Goal: Task Accomplishment & Management: Complete application form

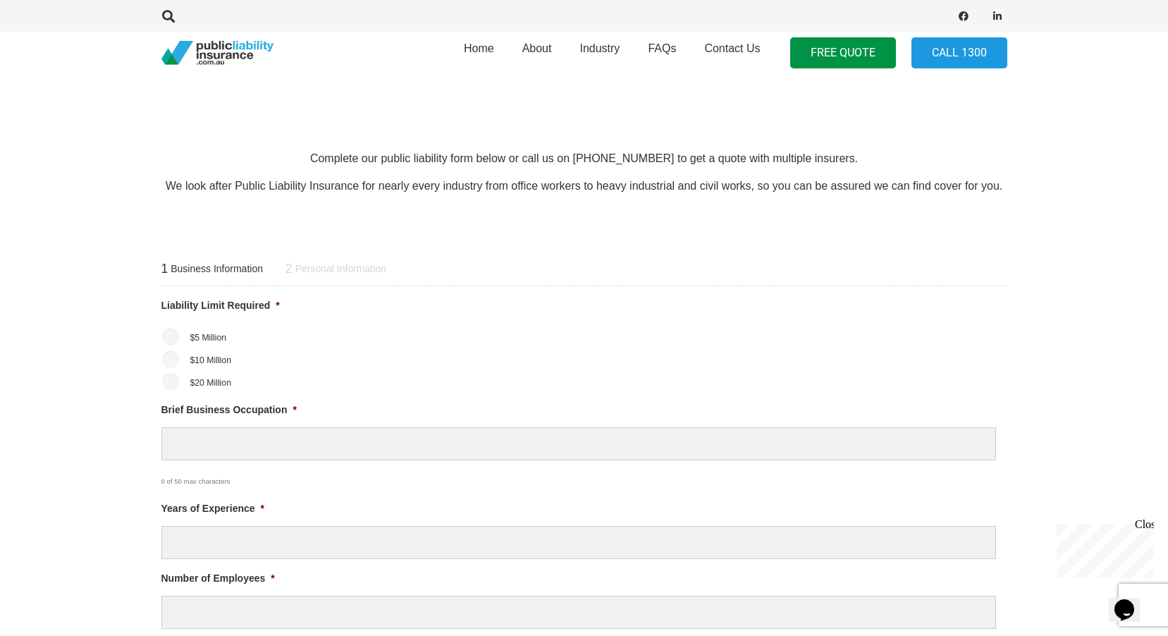
scroll to position [423, 0]
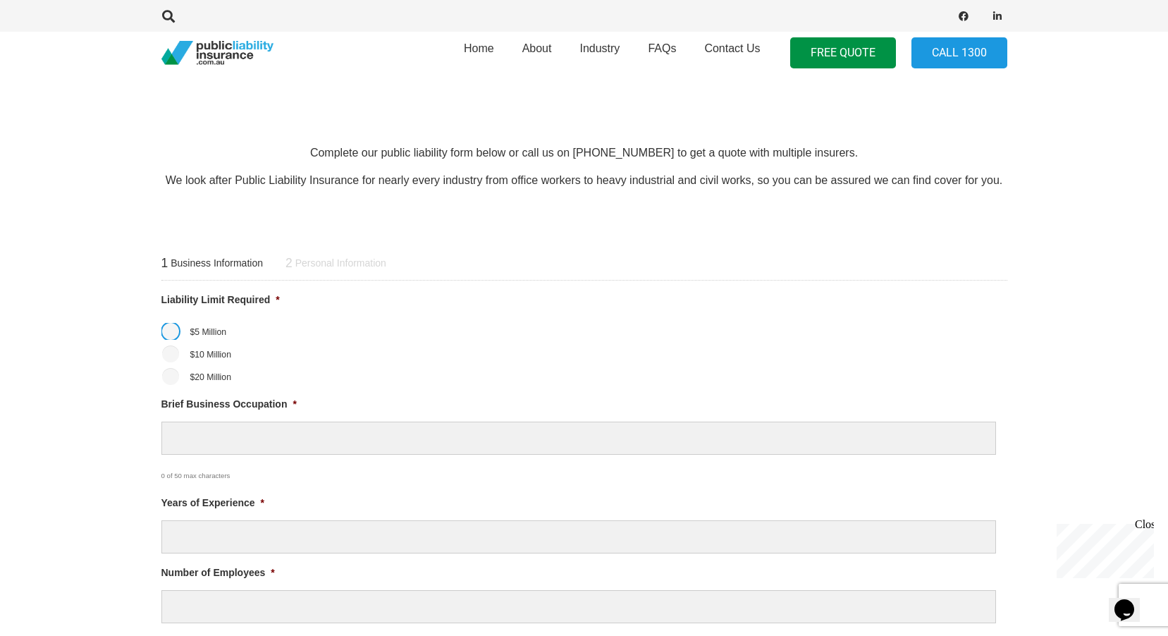
click at [163, 330] on input "$5 Million" at bounding box center [170, 331] width 17 height 17
radio input "true"
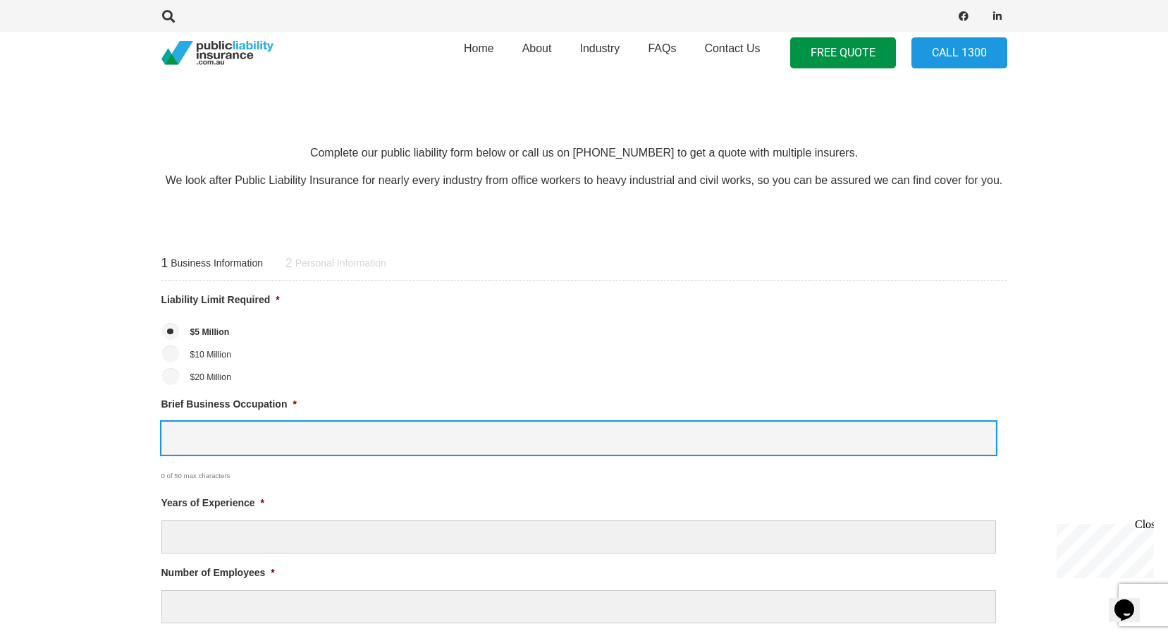
click at [202, 442] on input "Brief Business Occupation *" at bounding box center [578, 437] width 834 height 33
type input "Clothing Retail"
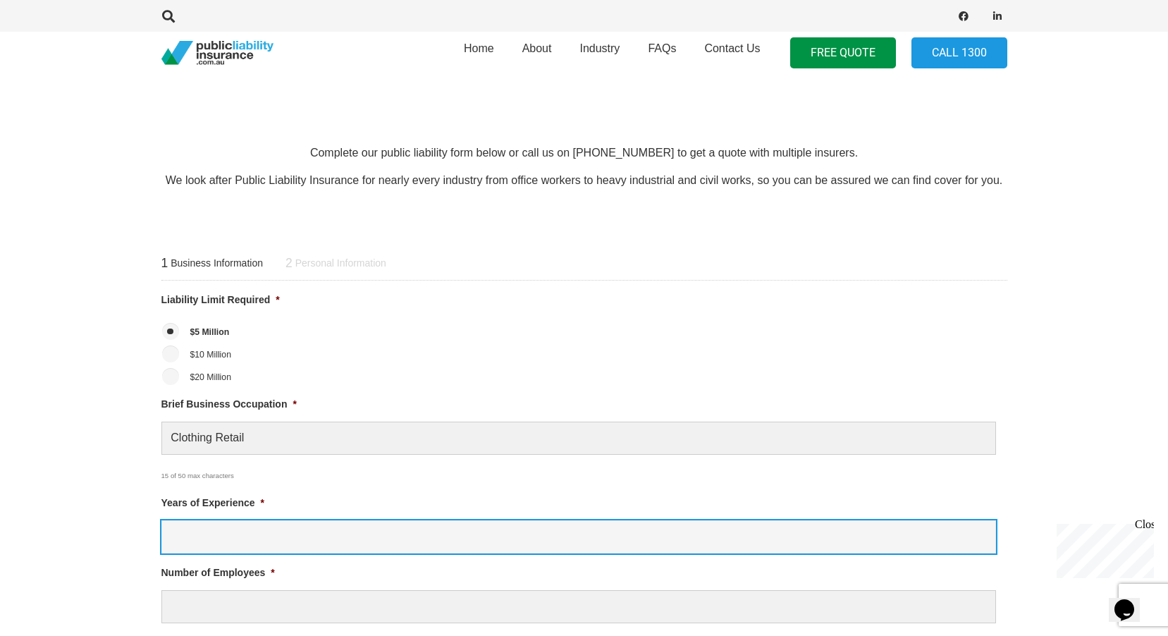
click at [181, 538] on input "Years of Experience *" at bounding box center [578, 536] width 834 height 33
type input "1+ years"
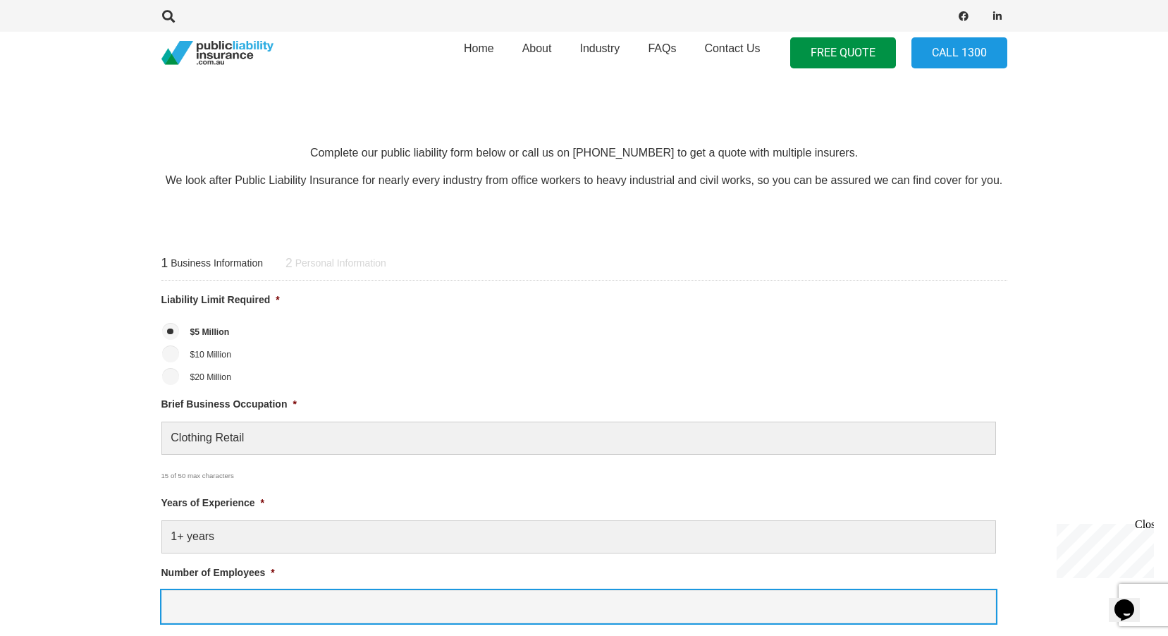
click at [202, 592] on input "Number of Employees *" at bounding box center [578, 606] width 834 height 33
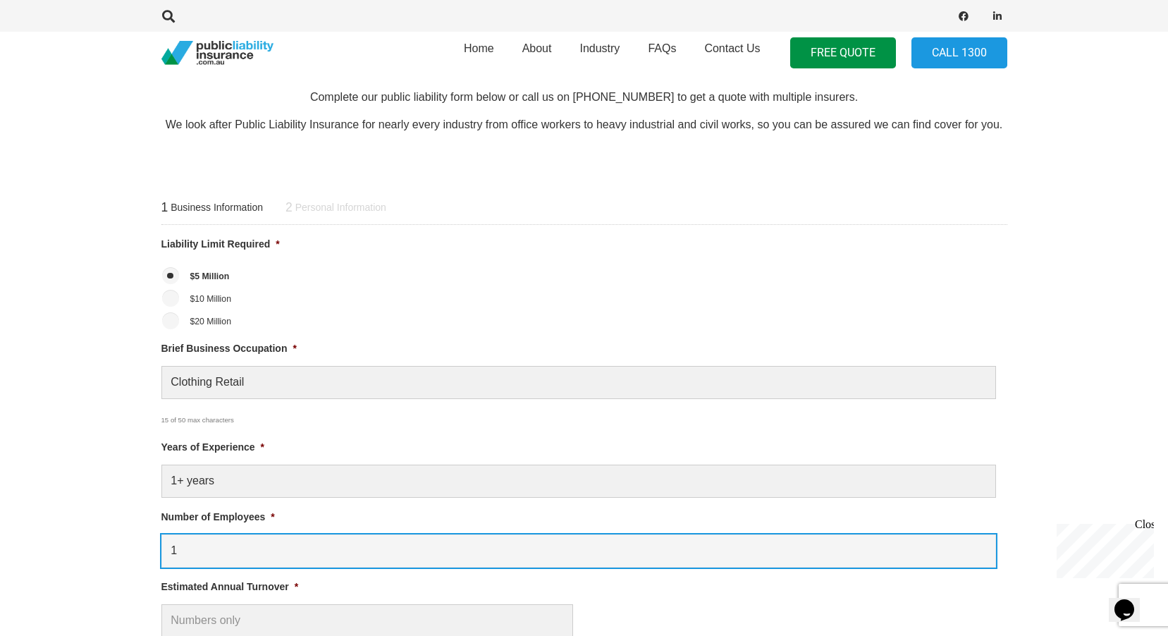
scroll to position [634, 0]
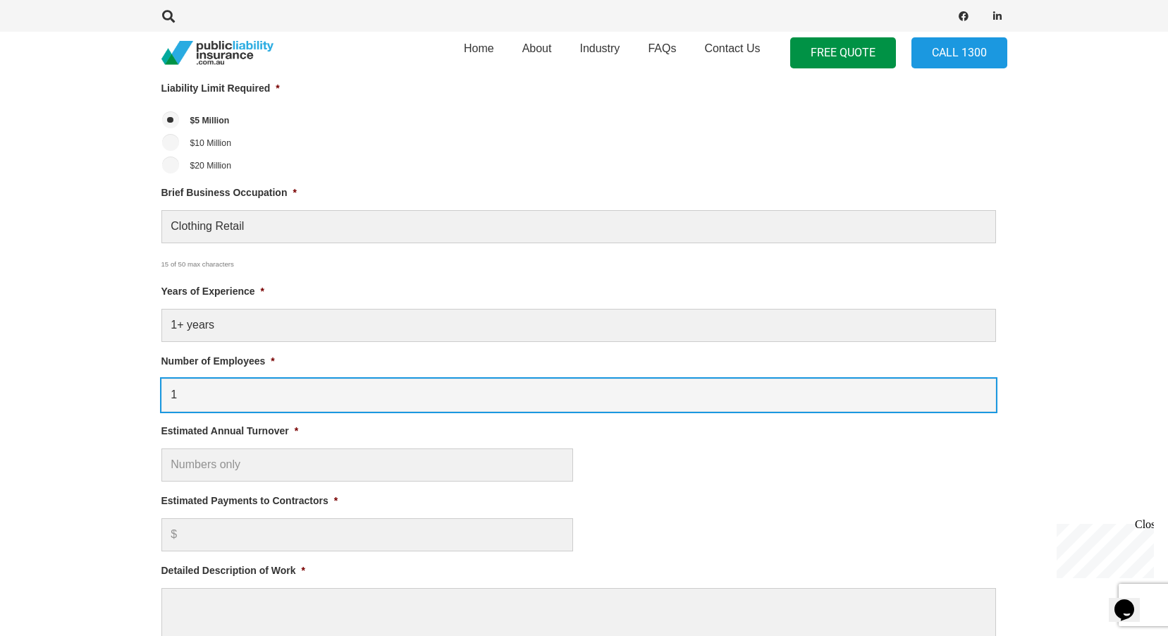
type input "1"
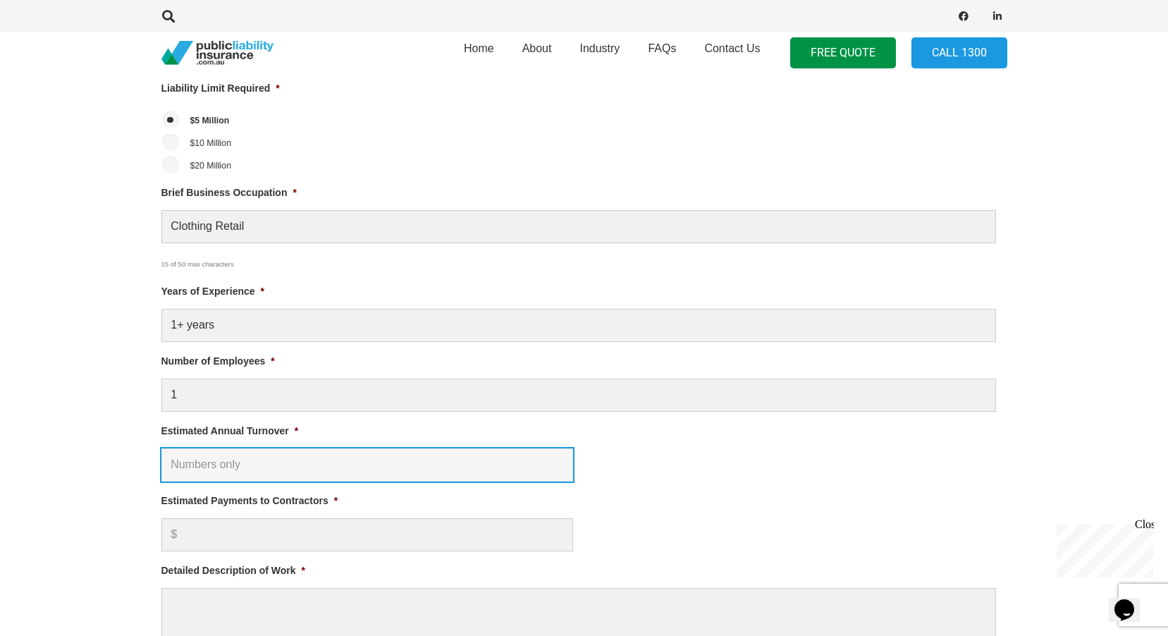
click at [272, 469] on input "Estimated Annual Turnover *" at bounding box center [367, 464] width 412 height 33
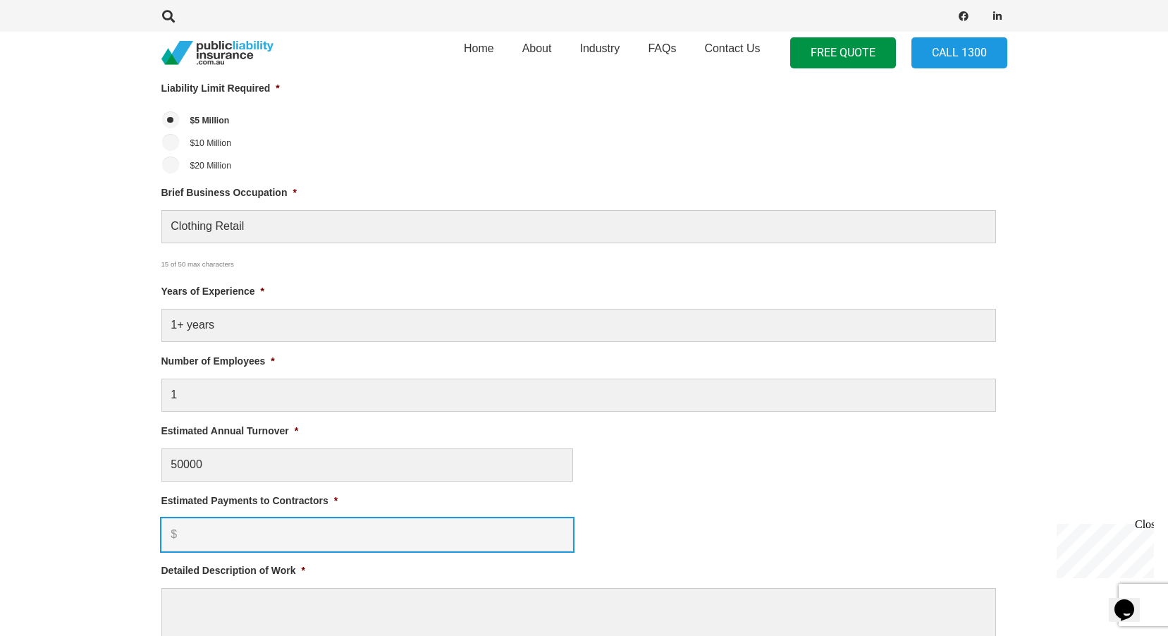
type input "$ 50,000.00"
click at [266, 543] on input "Estimated Payments to Contractors *" at bounding box center [367, 534] width 412 height 33
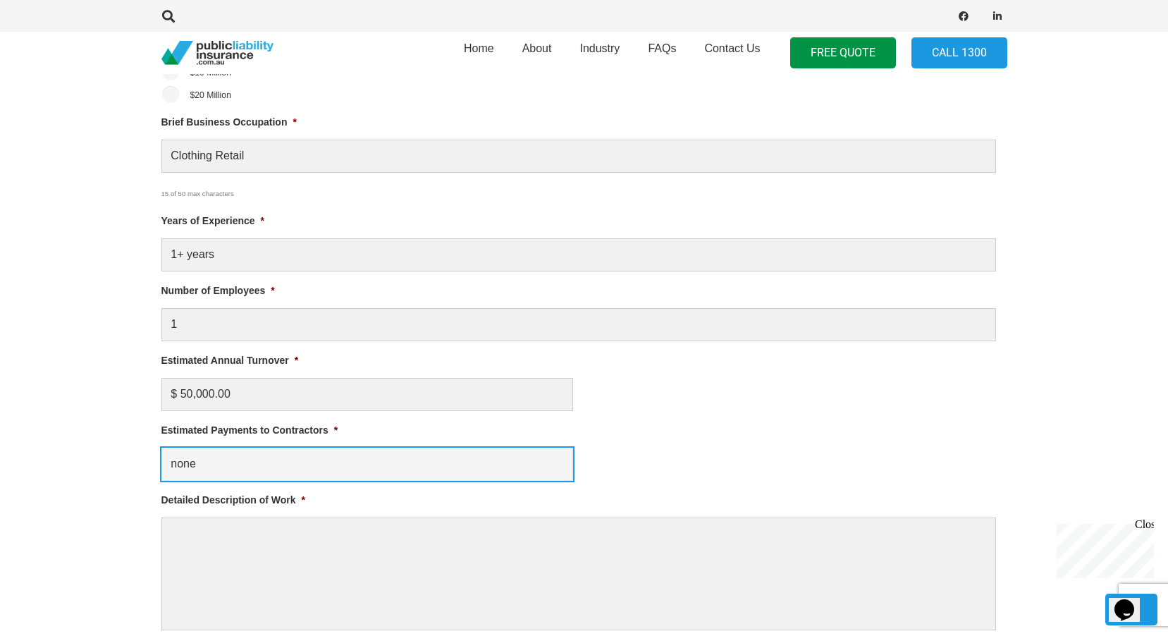
scroll to position [775, 0]
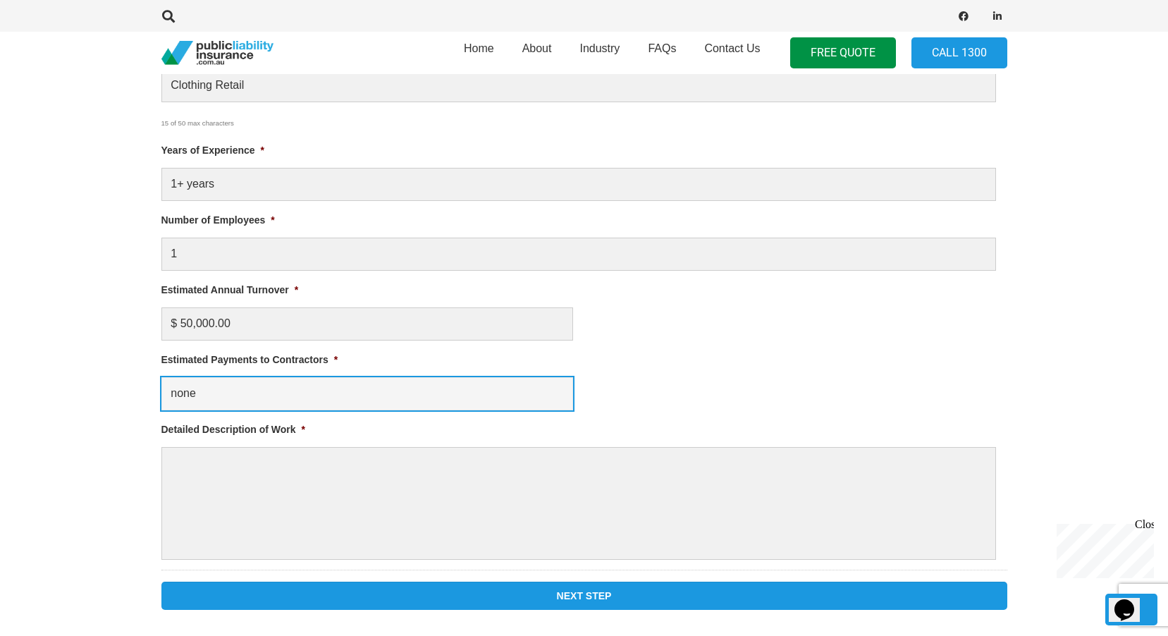
type input "none"
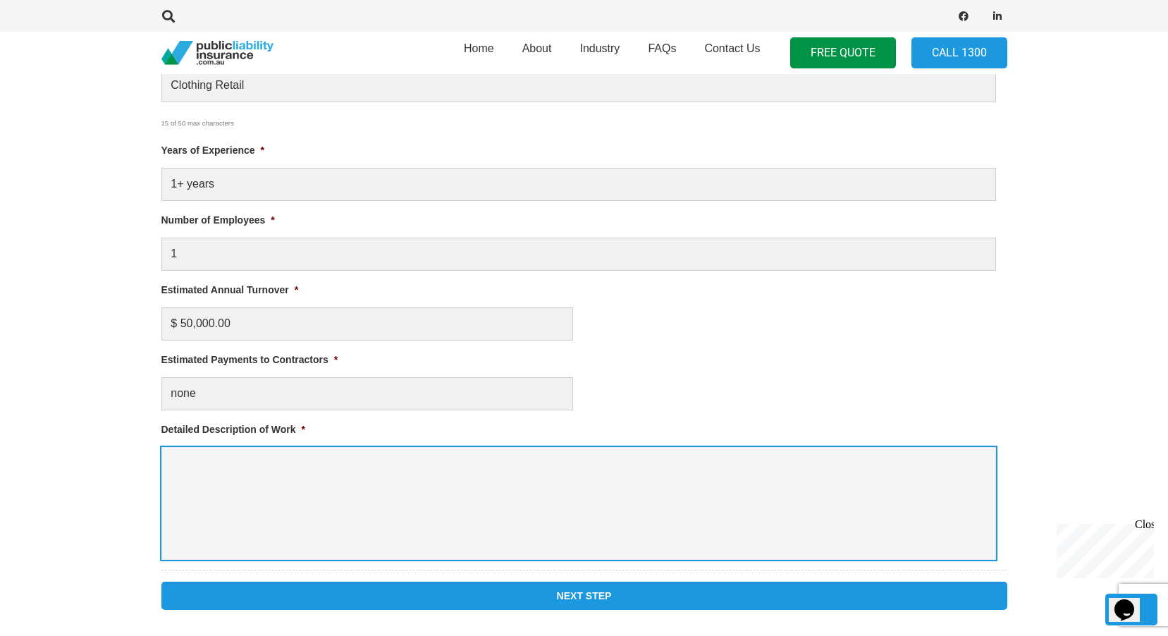
click at [219, 451] on textarea "Detailed Description of Work *" at bounding box center [578, 503] width 834 height 113
click at [171, 454] on textarea "Clothing sale" at bounding box center [578, 503] width 834 height 113
type textarea "Women Clothing sale"
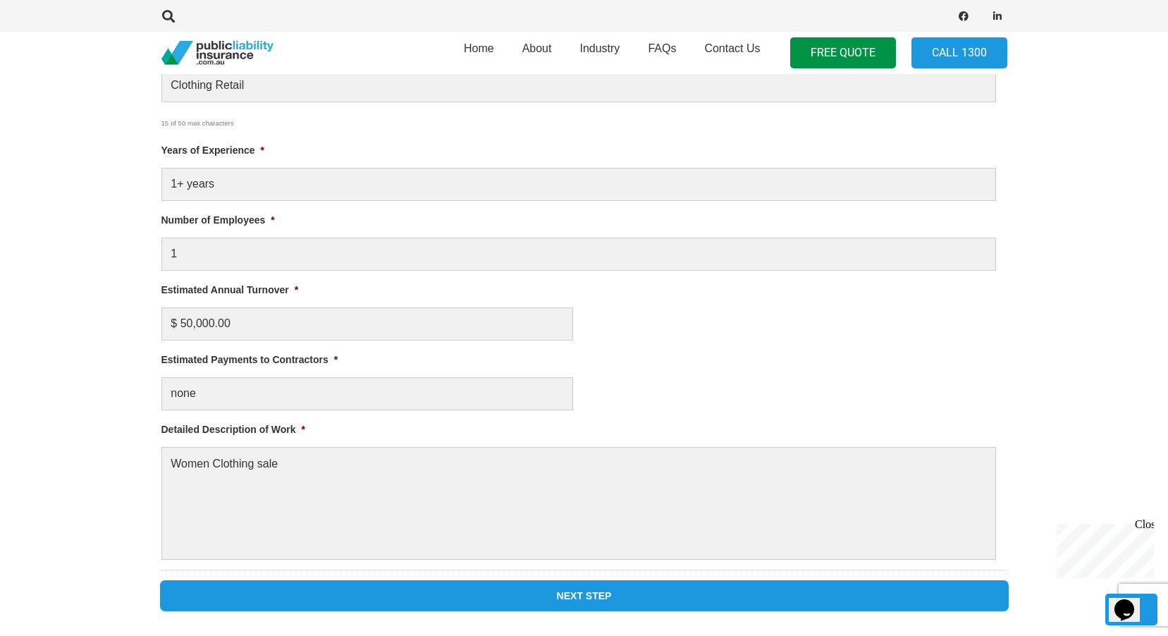
click at [539, 586] on input "Next Step" at bounding box center [584, 595] width 846 height 28
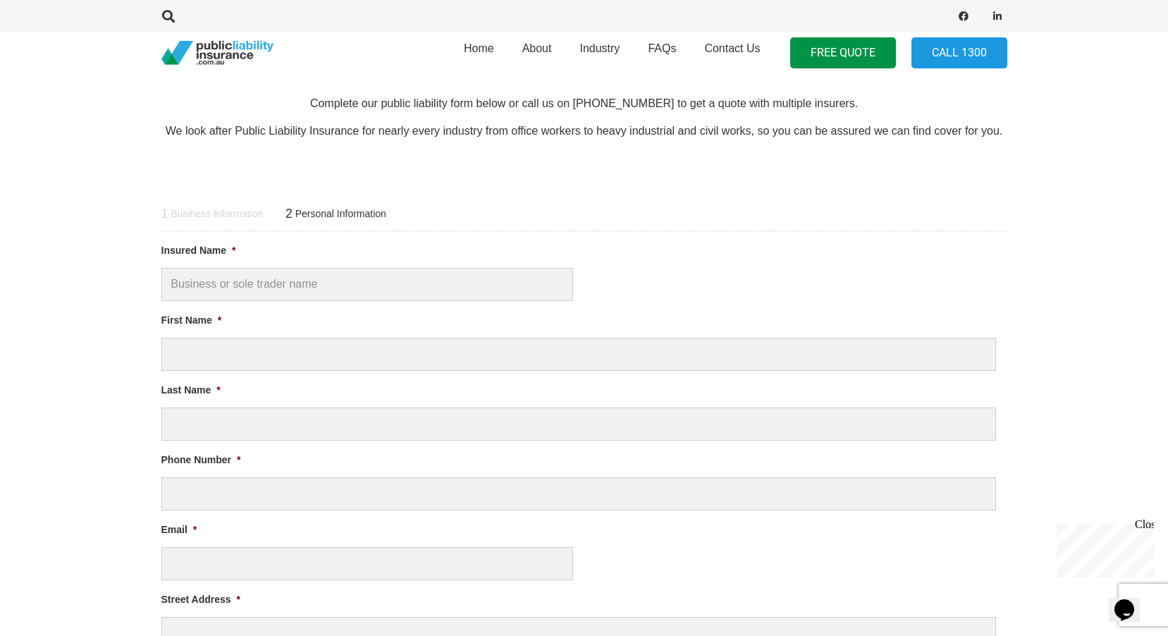
scroll to position [456, 0]
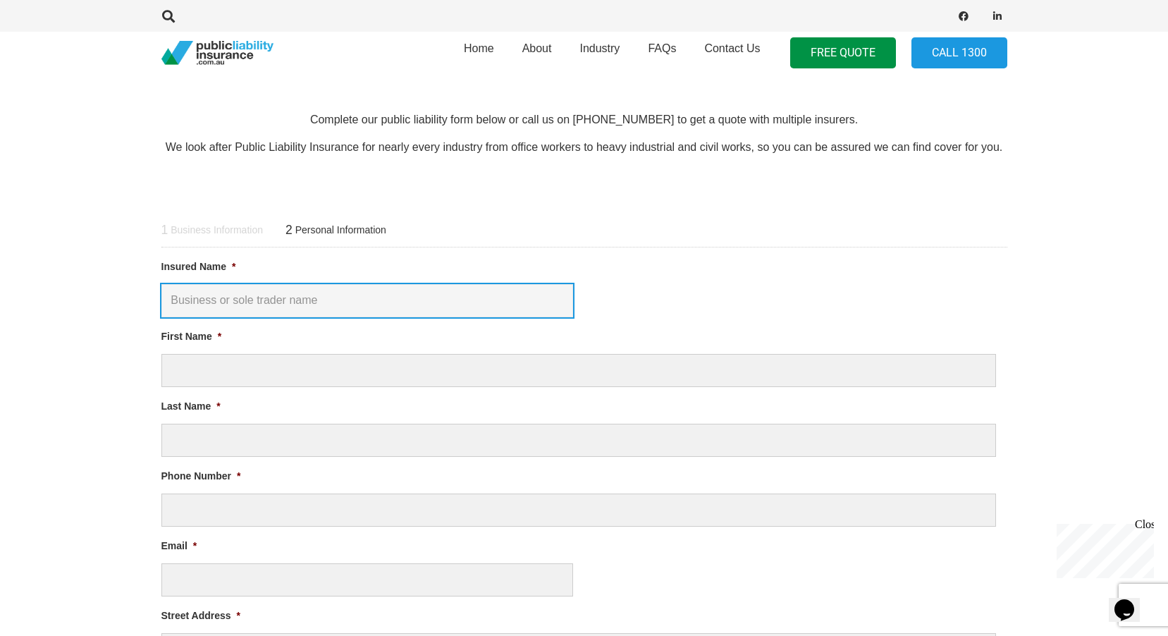
click at [197, 304] on input "Insured Name *" at bounding box center [367, 300] width 412 height 33
type input "[PERSON_NAME] By [PERSON_NAME]"
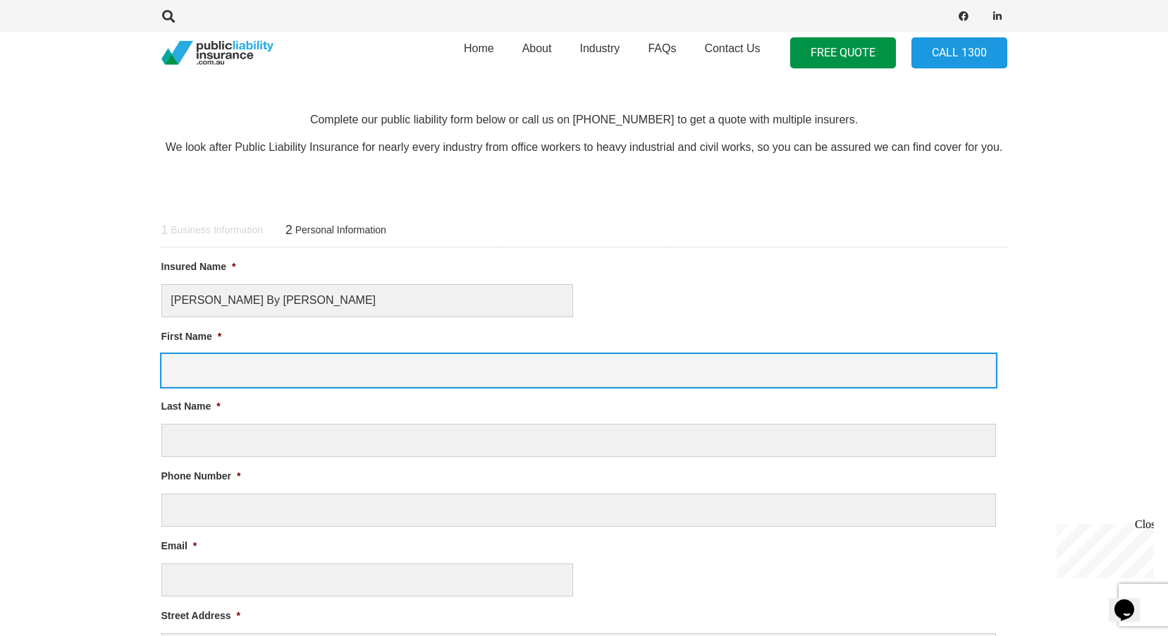
click at [230, 371] on input "First Name *" at bounding box center [578, 370] width 834 height 33
type input "Pooja"
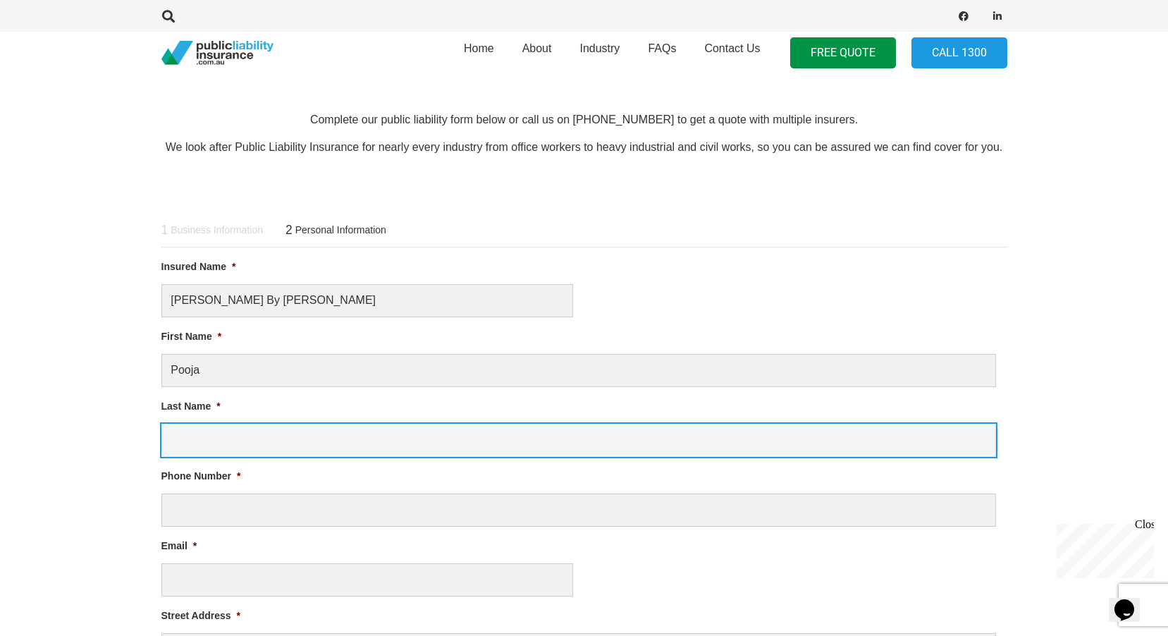
type input "DESHPANDE"
type input "9822867604"
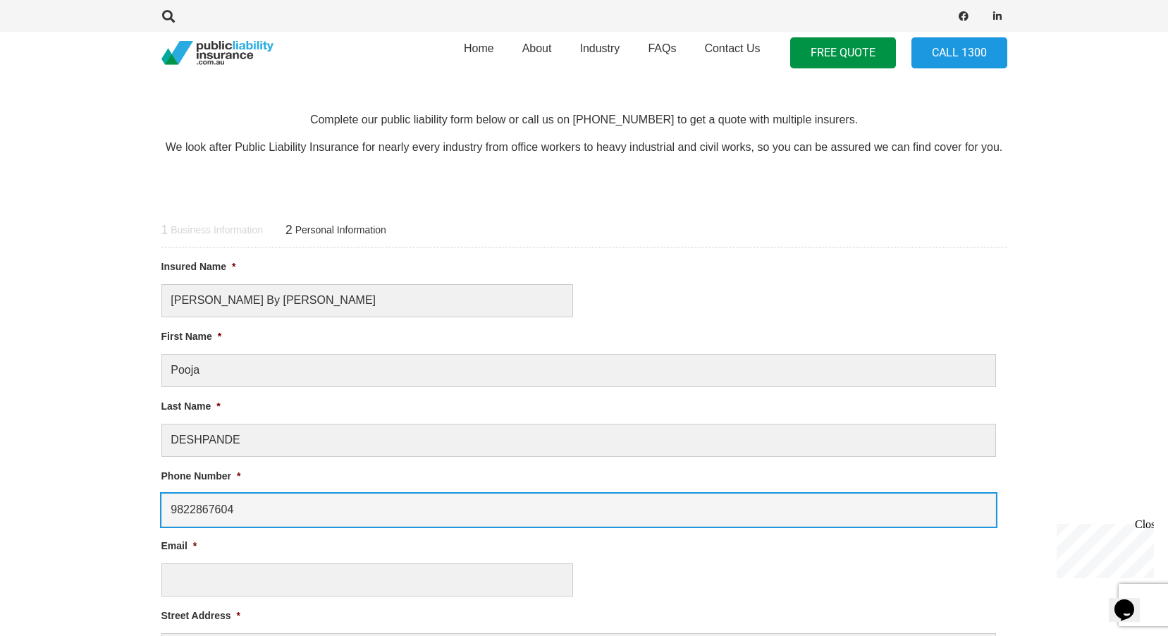
type input "[EMAIL_ADDRESS][DOMAIN_NAME]"
type input "[STREET_ADDRESS],"
drag, startPoint x: 245, startPoint y: 510, endPoint x: 130, endPoint y: 501, distance: 115.2
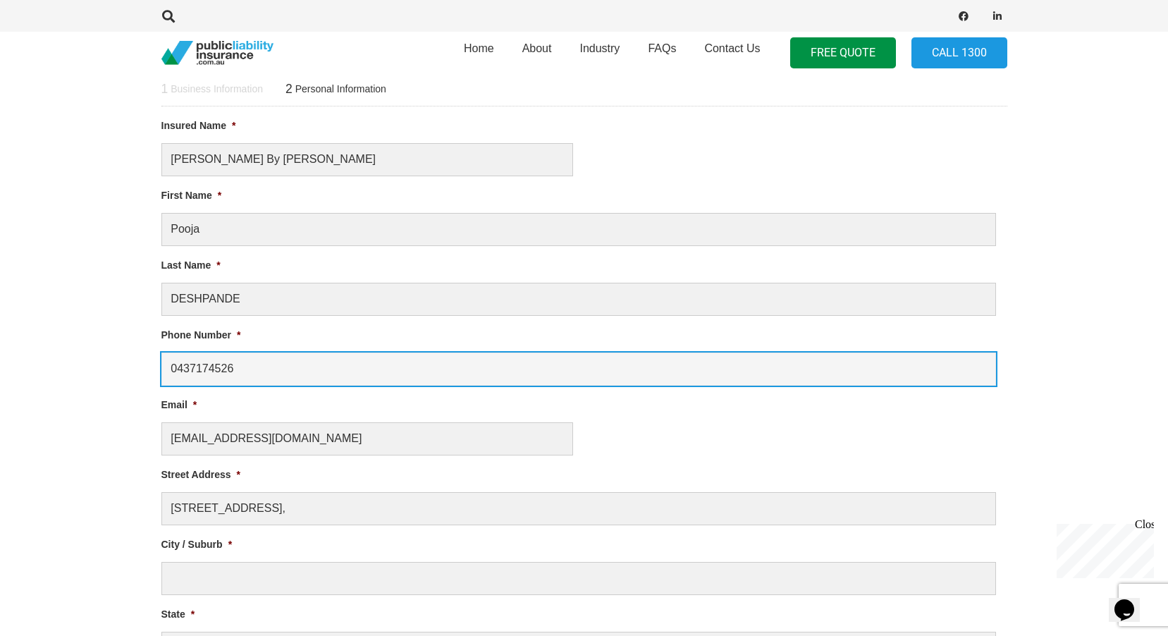
scroll to position [667, 0]
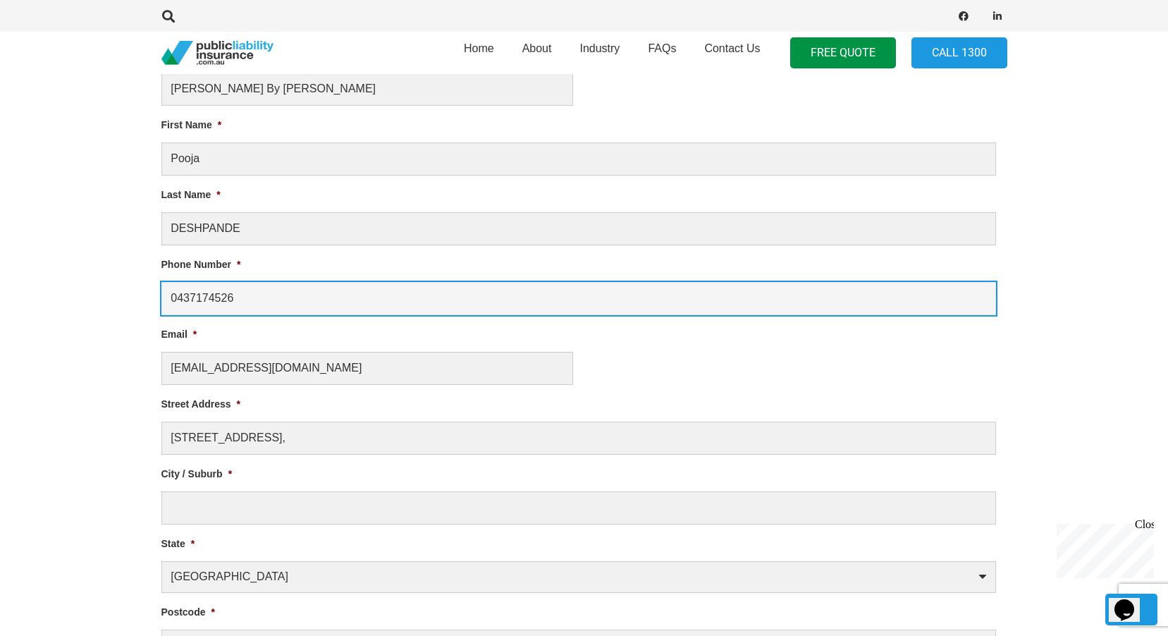
type input "0437174526"
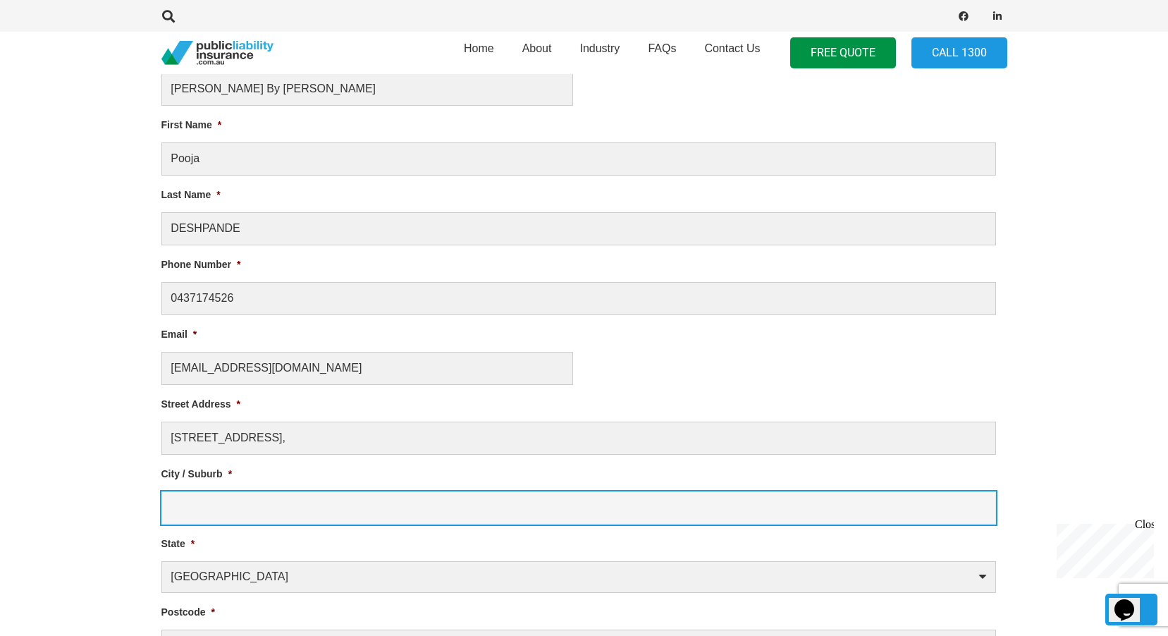
click at [234, 508] on input "City / Suburb *" at bounding box center [578, 507] width 834 height 33
type input "THE PONDS"
type input "2769"
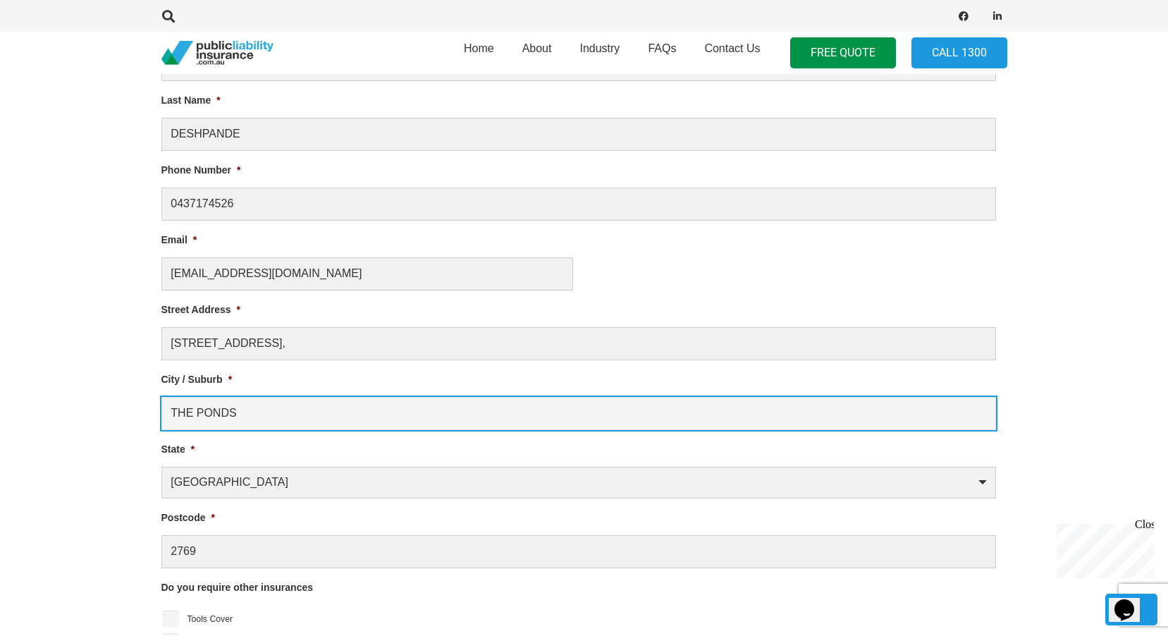
scroll to position [808, 0]
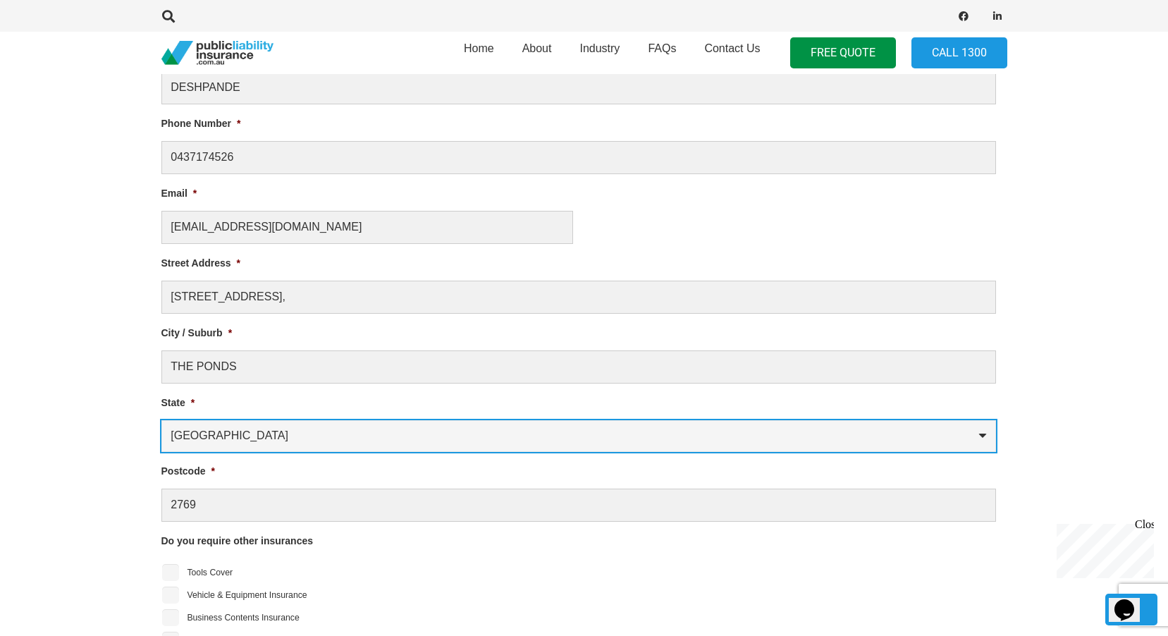
click at [302, 434] on select "[GEOGRAPHIC_DATA] [GEOGRAPHIC_DATA] [GEOGRAPHIC_DATA] [GEOGRAPHIC_DATA] [GEOGRA…" at bounding box center [578, 436] width 834 height 32
select select "[GEOGRAPHIC_DATA]"
click at [161, 420] on select "[GEOGRAPHIC_DATA] [GEOGRAPHIC_DATA] [GEOGRAPHIC_DATA] [GEOGRAPHIC_DATA] [GEOGRA…" at bounding box center [578, 436] width 834 height 32
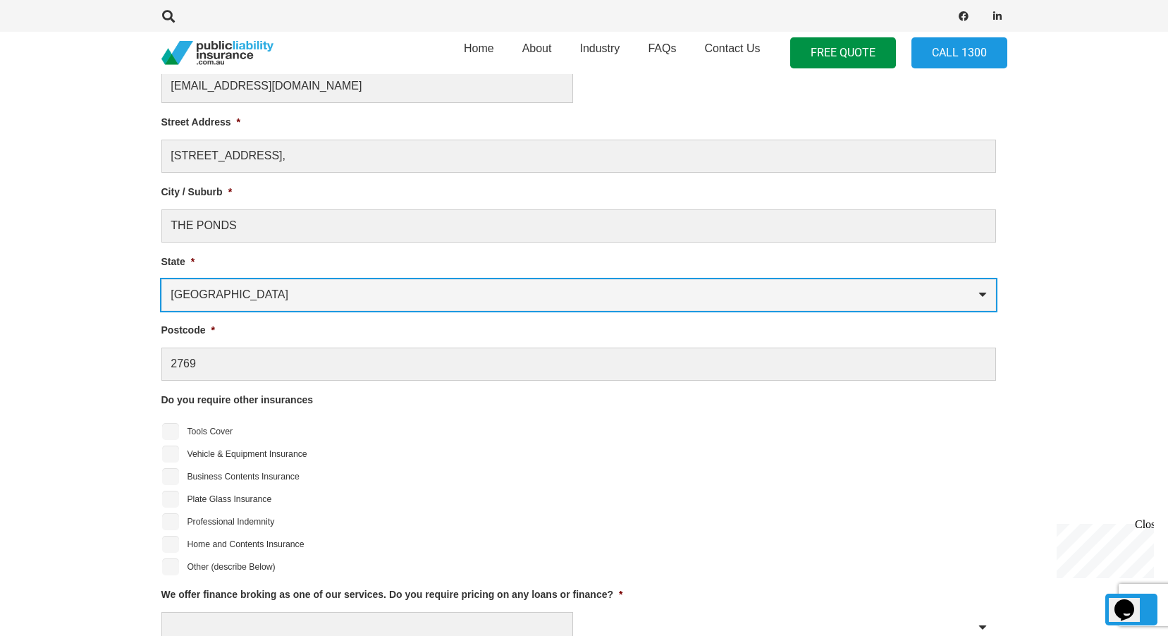
scroll to position [1020, 0]
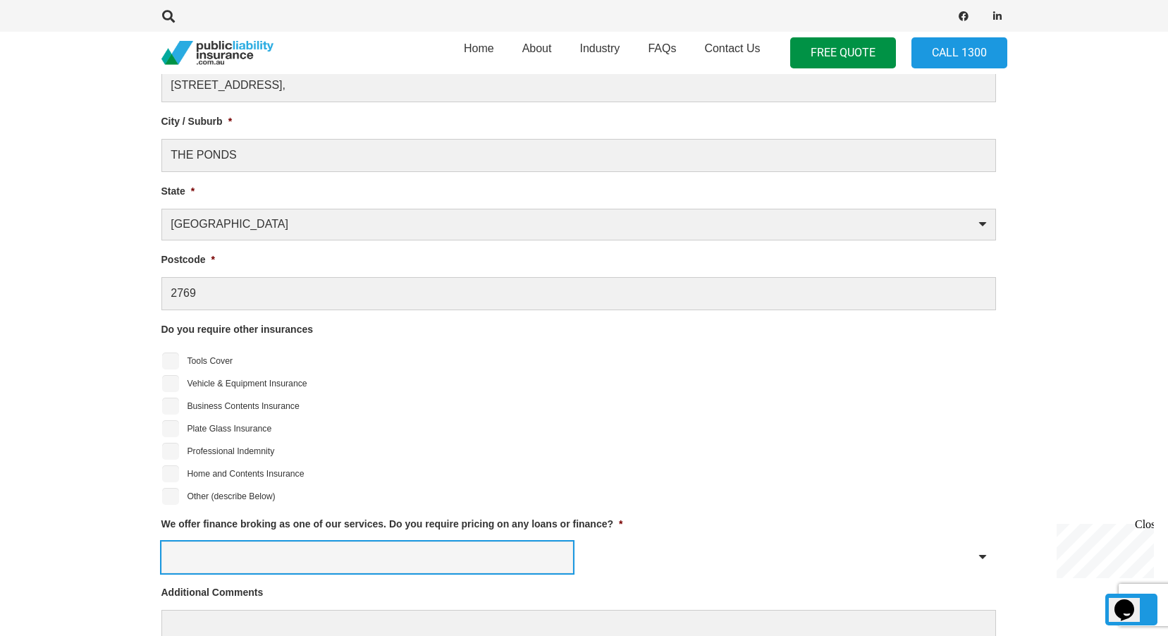
click at [327, 565] on select "Yes No" at bounding box center [367, 557] width 412 height 32
select select "No"
click at [161, 541] on select "Yes No" at bounding box center [367, 557] width 412 height 32
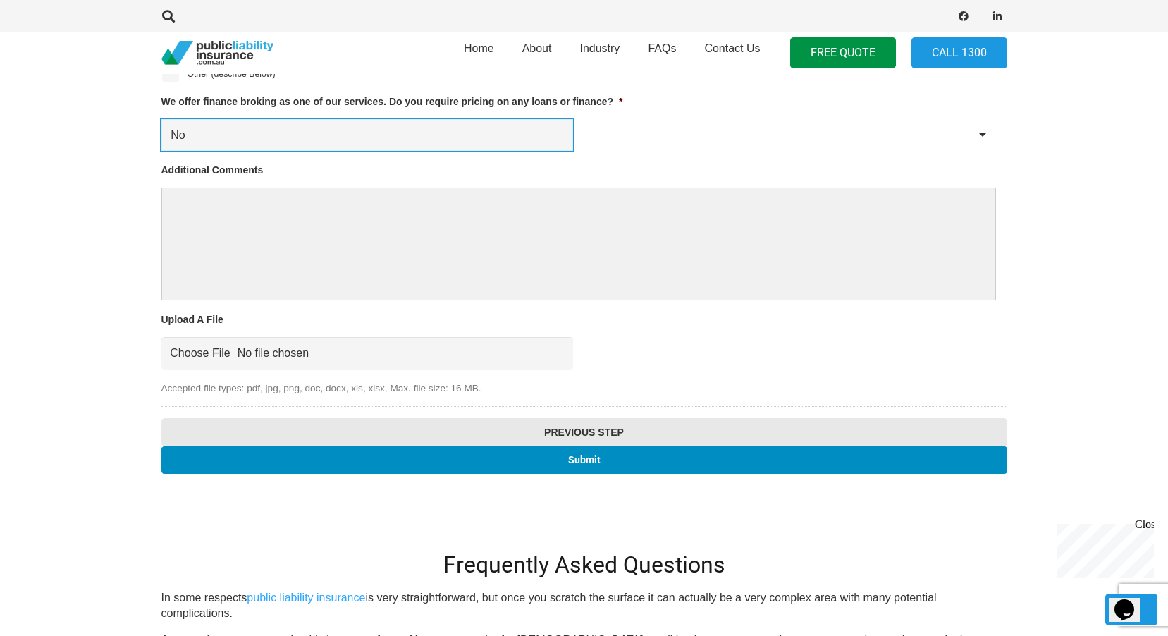
scroll to position [1442, 0]
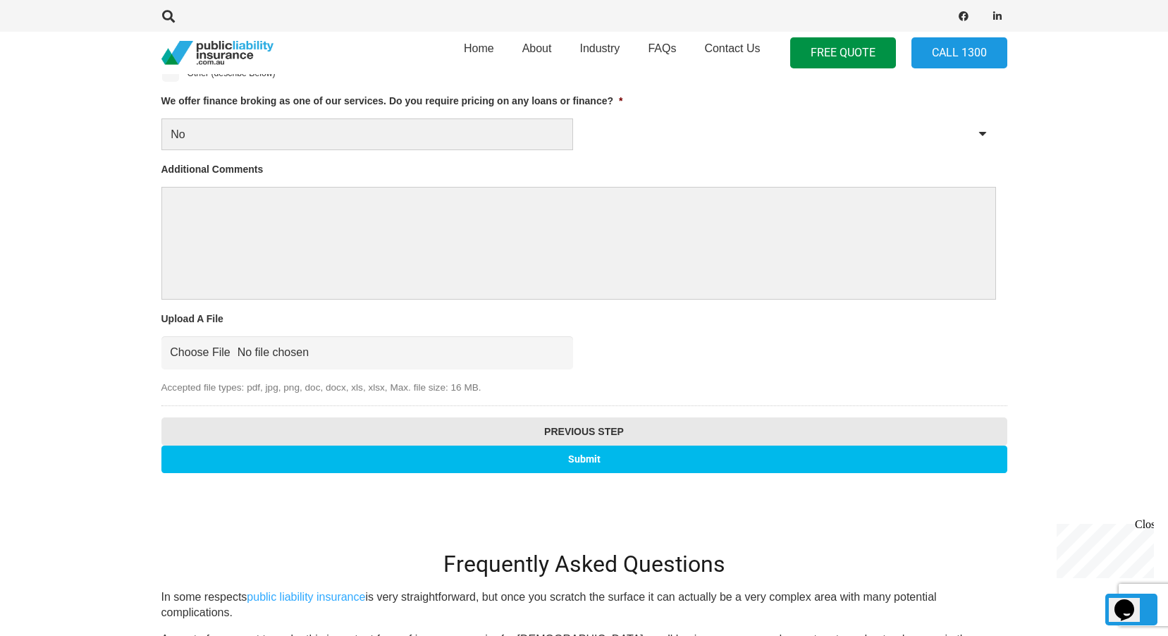
click at [588, 455] on input "Submit" at bounding box center [584, 458] width 846 height 27
click at [580, 455] on input "Submit" at bounding box center [584, 458] width 846 height 27
